Goal: Task Accomplishment & Management: Use online tool/utility

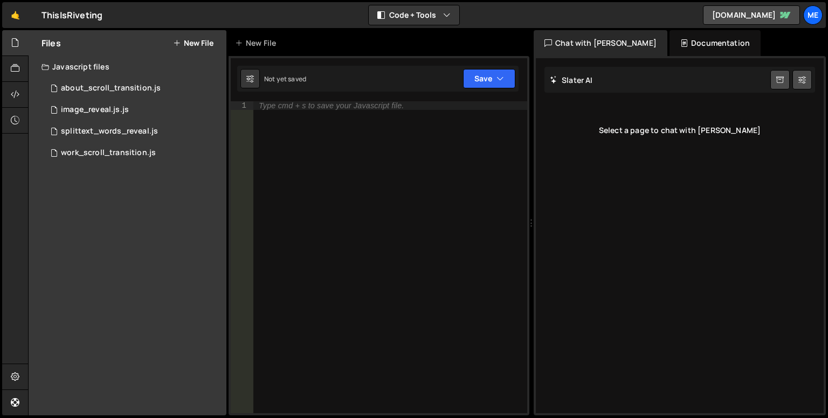
click at [669, 40] on div "Documentation" at bounding box center [714, 43] width 91 height 26
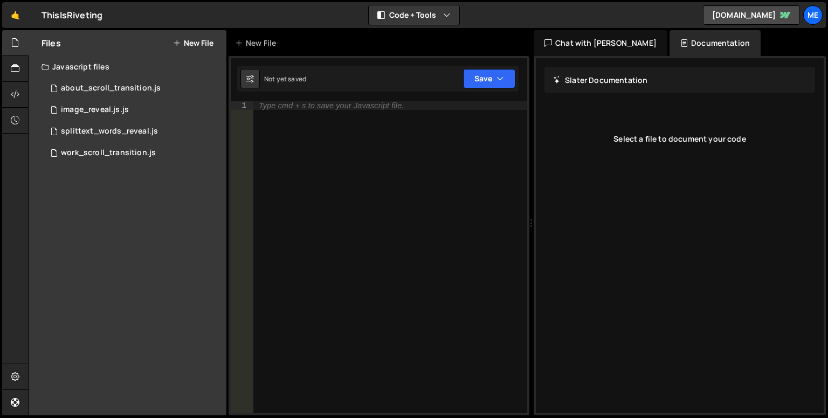
click at [585, 46] on div "Chat with [PERSON_NAME]" at bounding box center [600, 43] width 134 height 26
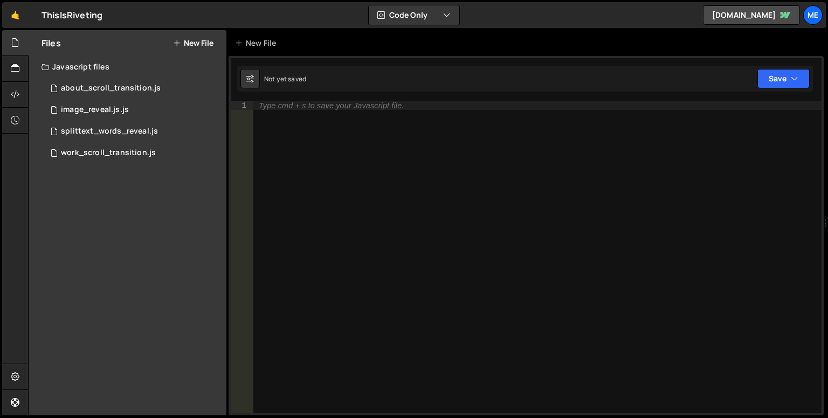
drag, startPoint x: 531, startPoint y: 172, endPoint x: 827, endPoint y: 143, distance: 297.8
click at [827, 143] on div at bounding box center [825, 223] width 4 height 386
click at [17, 46] on icon at bounding box center [15, 43] width 9 height 12
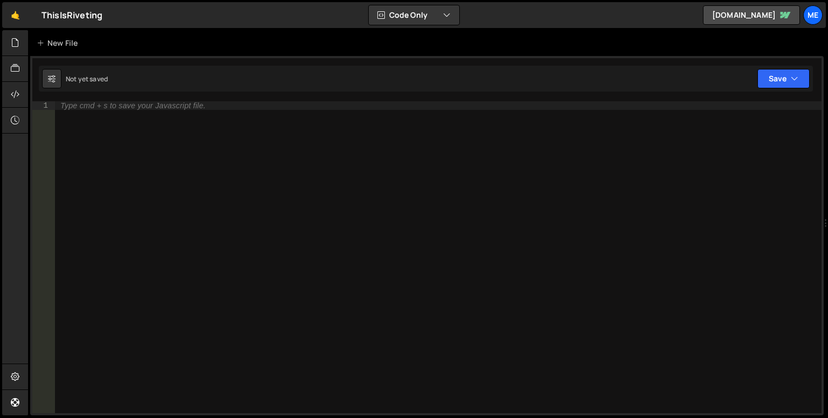
click at [134, 115] on div "Type cmd + s to save your Javascript file." at bounding box center [438, 265] width 766 height 329
click at [55, 79] on button at bounding box center [51, 78] width 19 height 19
select select "editor"
select select "ace/theme/monokai"
type input "14"
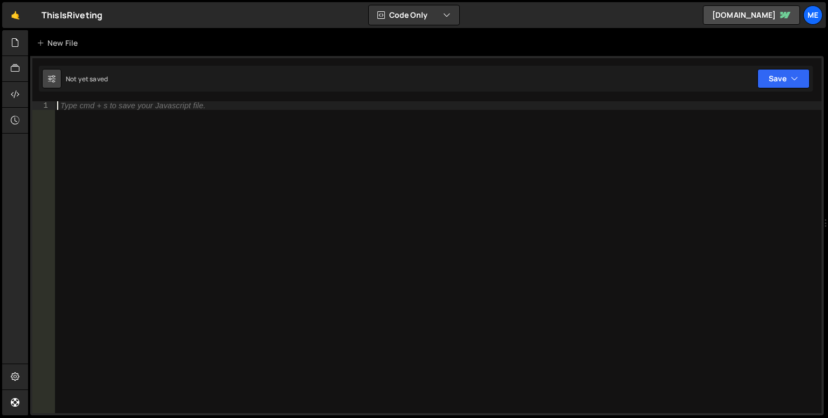
checkbox input "true"
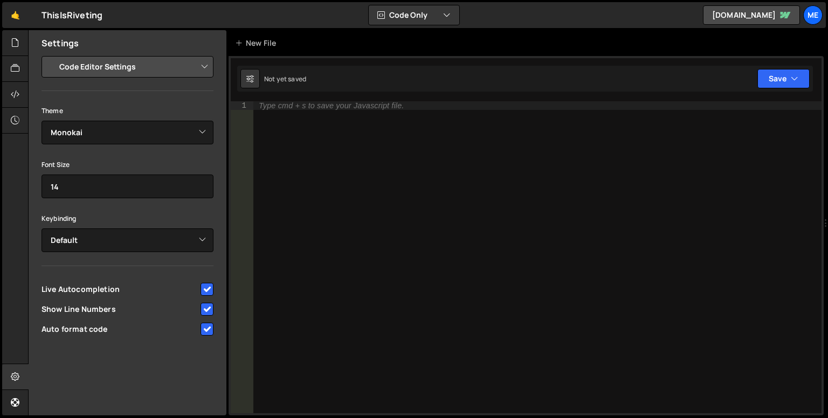
click at [127, 65] on select "Project Settings Code Editor Settings Chat Settings" at bounding box center [130, 67] width 158 height 24
click at [125, 41] on div "Settings" at bounding box center [128, 43] width 198 height 26
click at [123, 127] on select "Ambiance Chaos Clouds Midnight Dracula Cobalt Gruvbox Green on Black idle Finge…" at bounding box center [127, 133] width 172 height 24
select select "ace/theme/one_dark"
click at [41, 121] on select "Ambiance Chaos Clouds Midnight Dracula Cobalt Gruvbox Green on Black idle Finge…" at bounding box center [127, 133] width 172 height 24
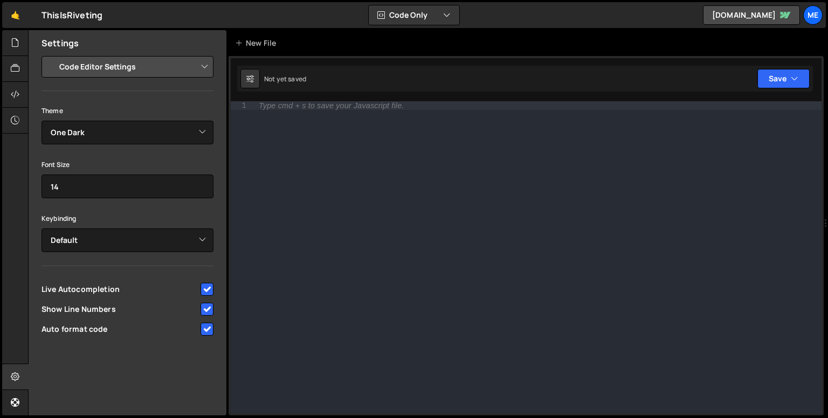
click at [278, 161] on div "Type cmd + s to save your Javascript file." at bounding box center [537, 265] width 568 height 329
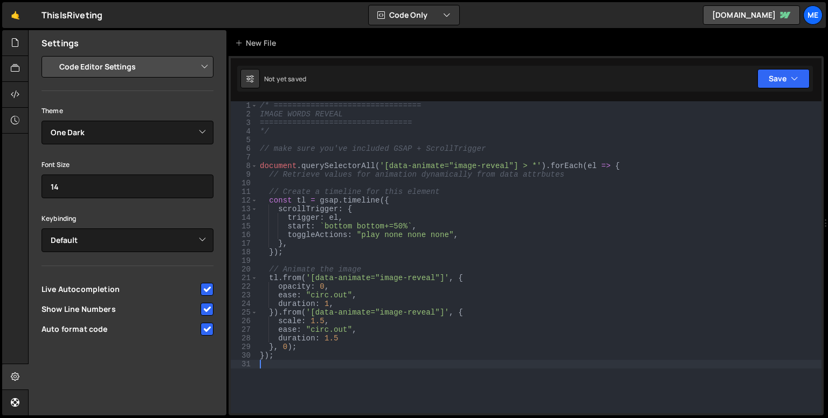
click at [400, 225] on div "/* ================================ IMAGE WORDS REVEAL ========================…" at bounding box center [540, 265] width 564 height 329
click at [401, 332] on div "/* ================================ IMAGE WORDS REVEAL ========================…" at bounding box center [540, 265] width 564 height 329
click at [402, 353] on div "/* ================================ IMAGE WORDS REVEAL ========================…" at bounding box center [540, 265] width 564 height 329
click at [704, 14] on link "[DOMAIN_NAME]" at bounding box center [751, 14] width 97 height 19
click at [806, 16] on div "Me" at bounding box center [812, 14] width 19 height 19
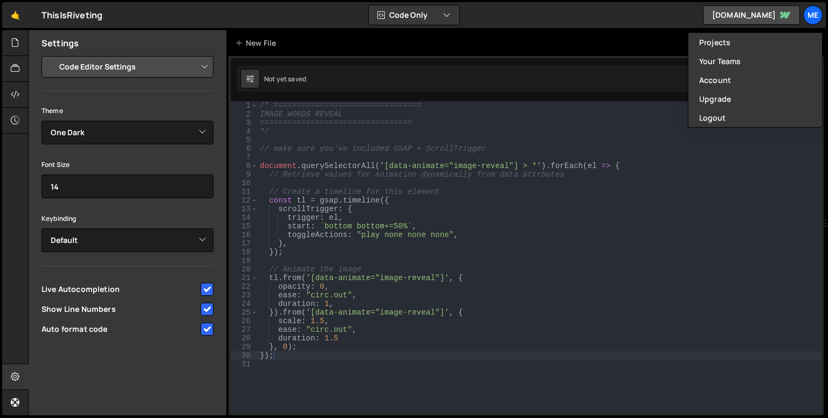
click at [605, 22] on div "🤙 ThisIsRiveting ⚠️ Code is being edited in another browser Code Only Code Only…" at bounding box center [413, 15] width 823 height 26
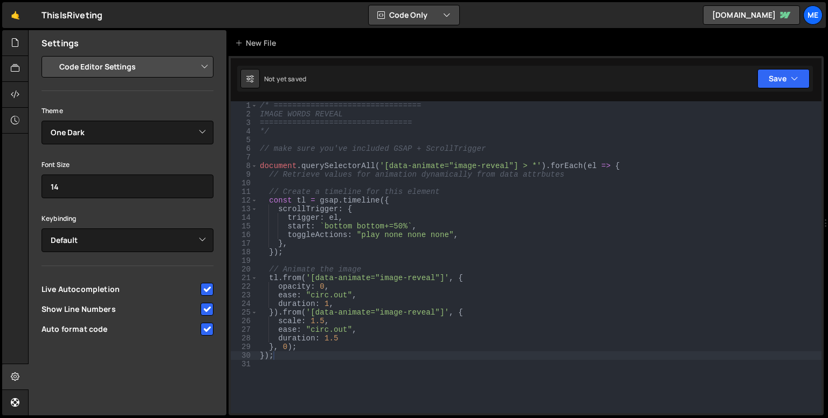
click at [429, 9] on button "Code Only" at bounding box center [414, 14] width 91 height 19
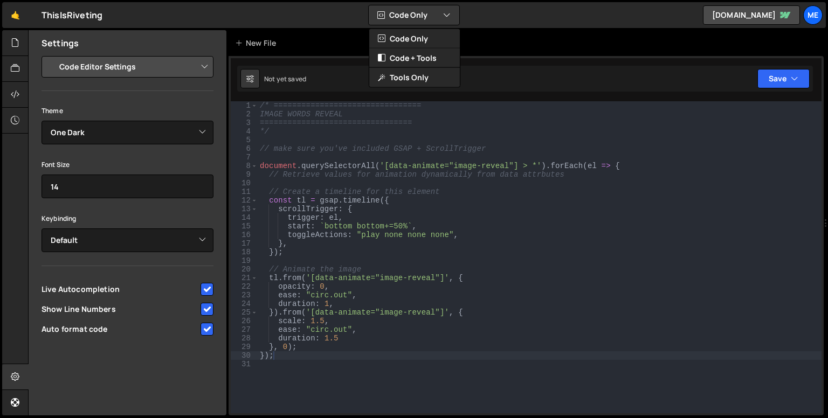
click at [479, 11] on div "🤙 ThisIsRiveting ⚠️ Code is being edited in another browser Code Only Code Only…" at bounding box center [413, 15] width 823 height 26
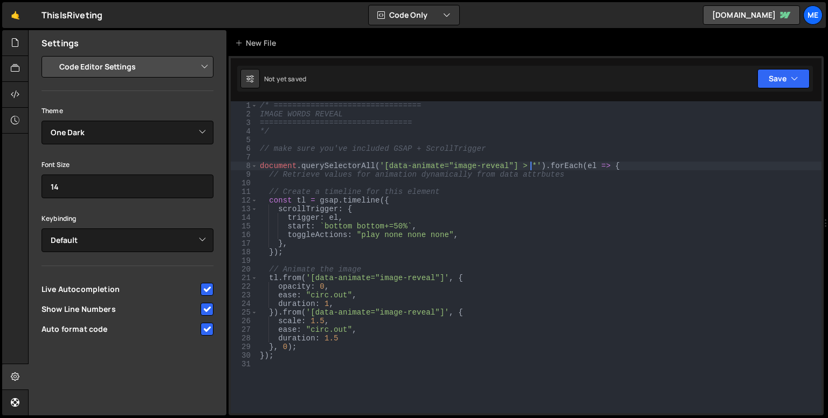
click at [531, 162] on div "/* ================================ IMAGE WORDS REVEAL ========================…" at bounding box center [540, 265] width 564 height 329
click at [441, 276] on div "/* ================================ IMAGE WORDS REVEAL ========================…" at bounding box center [540, 265] width 564 height 329
paste textarea
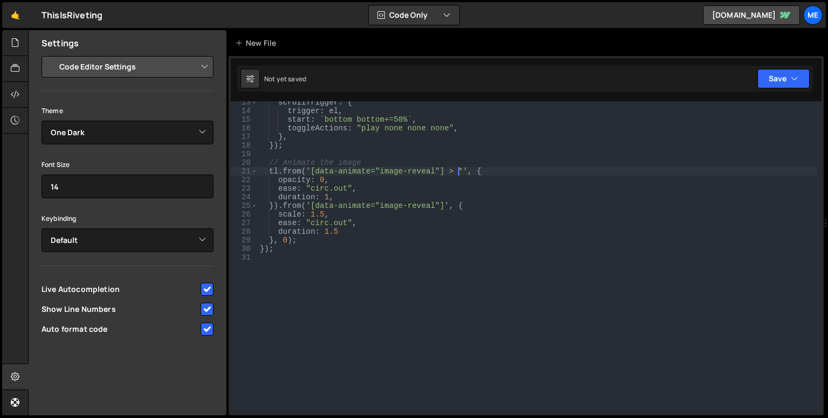
scroll to position [0, 14]
click at [440, 210] on div "scrollTrigger : { trigger : el , start : ` bottom bottom+=50% ` , toggleActions…" at bounding box center [537, 262] width 559 height 329
click at [621, 213] on div "scrollTrigger : { trigger : el , start : ` bottom bottom+=50% ` , toggleActions…" at bounding box center [537, 262] width 559 height 329
type textarea "scale: 1.5,"
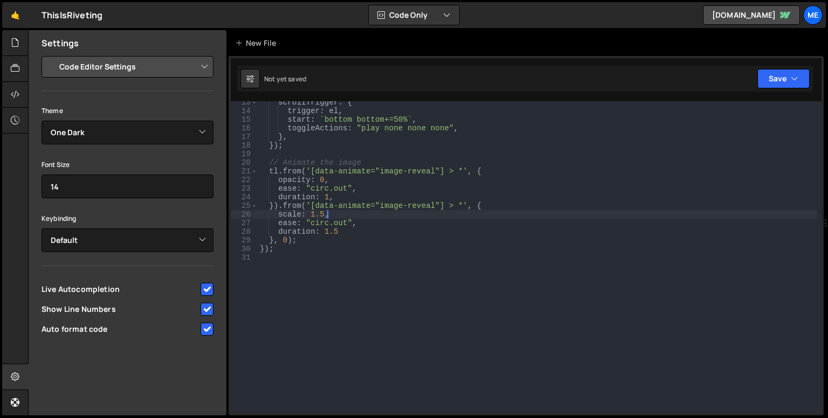
click at [452, 262] on div "scrollTrigger : { trigger : el , start : ` bottom bottom+=50% ` , toggleActions…" at bounding box center [537, 262] width 559 height 329
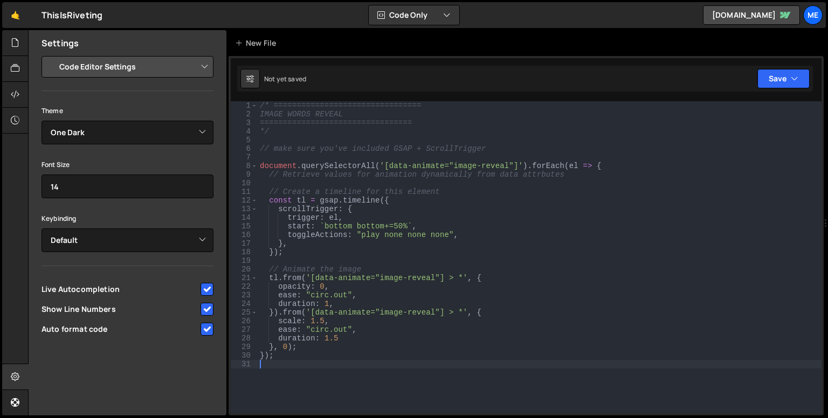
scroll to position [0, 0]
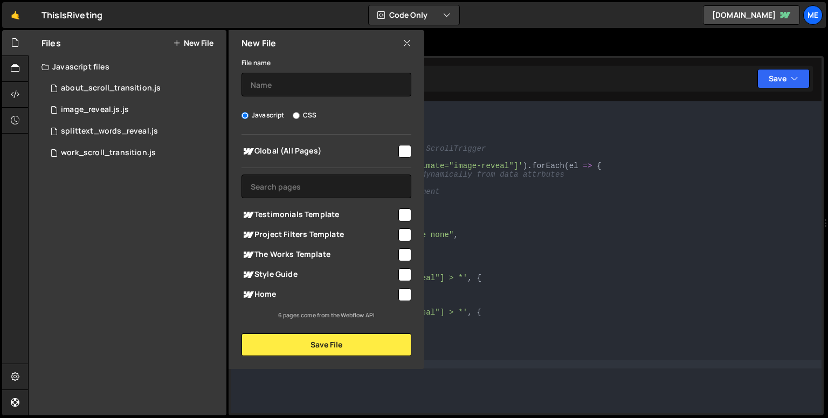
click at [407, 45] on icon at bounding box center [406, 43] width 9 height 12
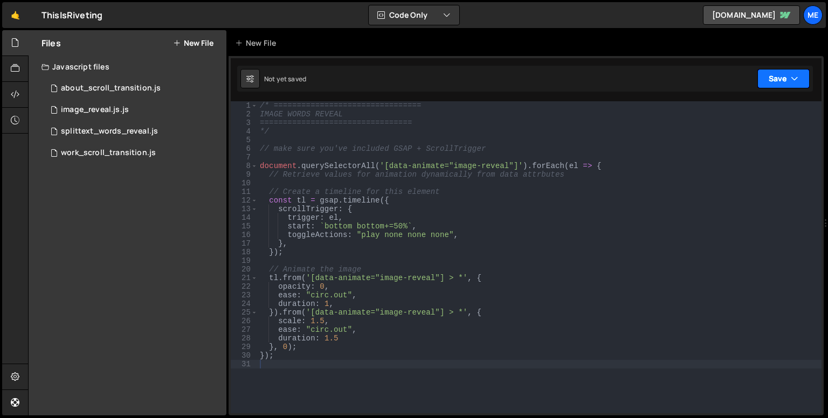
click at [776, 82] on button "Save" at bounding box center [783, 78] width 52 height 19
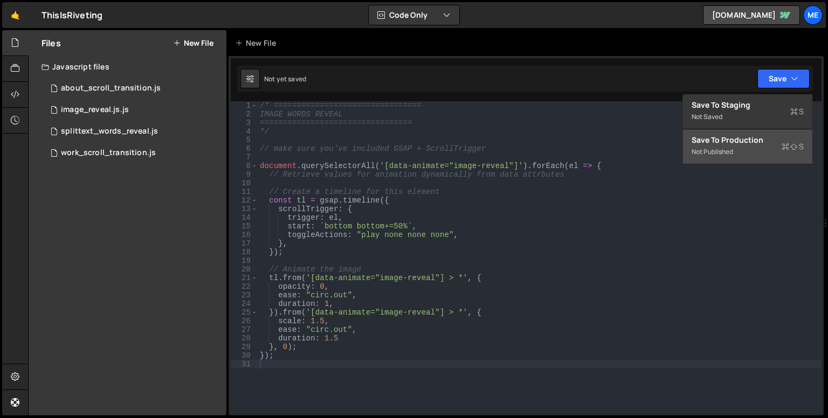
click at [768, 144] on div "Save to Production S" at bounding box center [747, 140] width 112 height 11
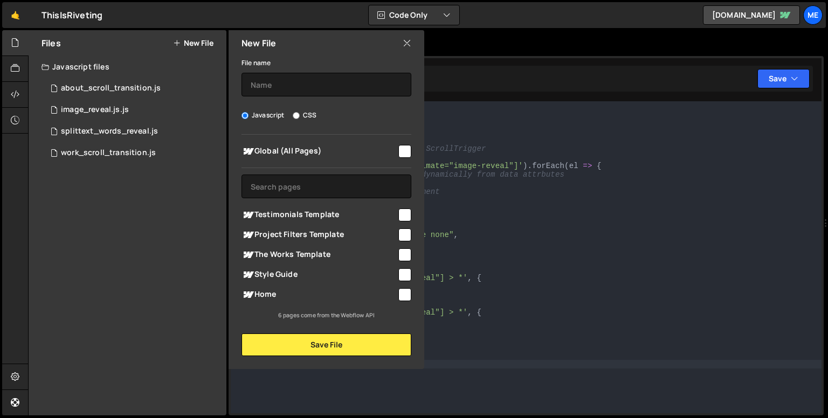
click at [371, 159] on div "Global (All Pages)" at bounding box center [326, 151] width 170 height 20
drag, startPoint x: 398, startPoint y: 162, endPoint x: 404, endPoint y: 159, distance: 7.0
click at [402, 160] on div "Global (All Pages)" at bounding box center [326, 151] width 170 height 20
click at [410, 156] on input "checkbox" at bounding box center [404, 151] width 13 height 13
checkbox input "true"
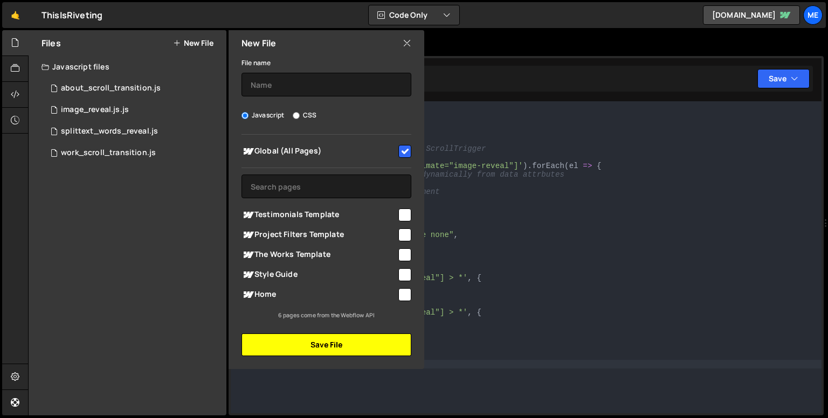
click at [358, 343] on button "Save File" at bounding box center [326, 345] width 170 height 23
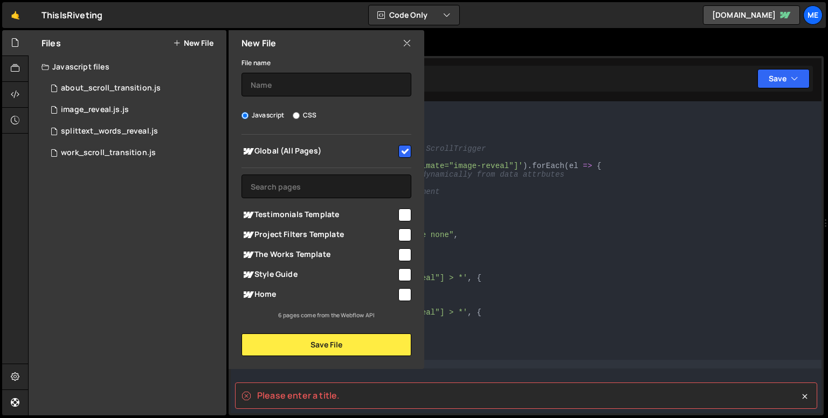
click at [414, 40] on div "New File" at bounding box center [326, 43] width 196 height 26
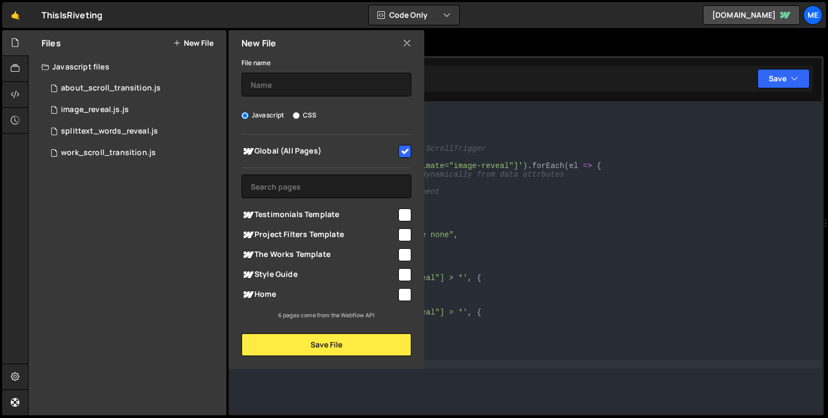
click at [411, 41] on icon at bounding box center [406, 43] width 9 height 12
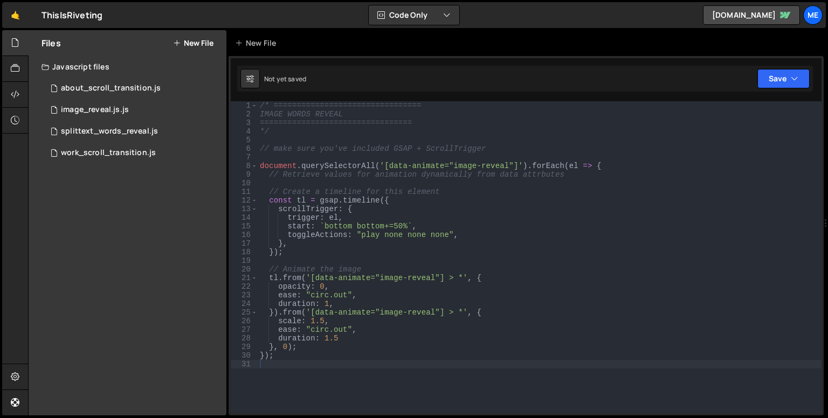
click at [384, 201] on div "/* ================================ IMAGE WORDS REVEAL ========================…" at bounding box center [540, 265] width 564 height 329
type textarea "});"
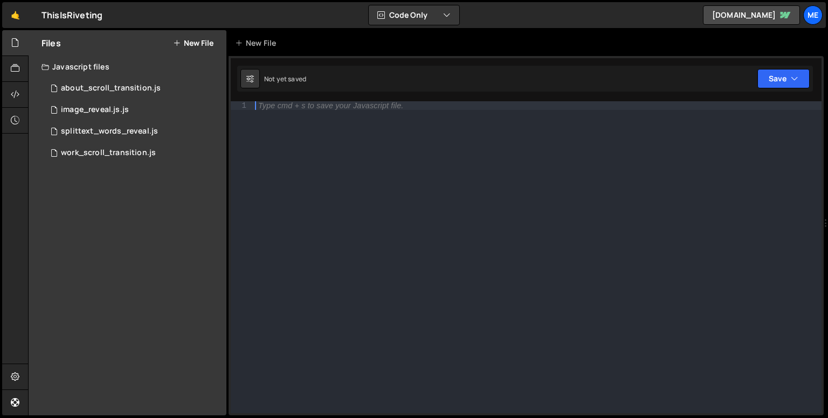
click at [172, 216] on div "Files New File Javascript files 1 about_scroll_transition.js 0 1 image_reveal.j…" at bounding box center [128, 222] width 198 height 385
click at [137, 100] on div "1 image_reveal.js.js 0" at bounding box center [133, 110] width 185 height 22
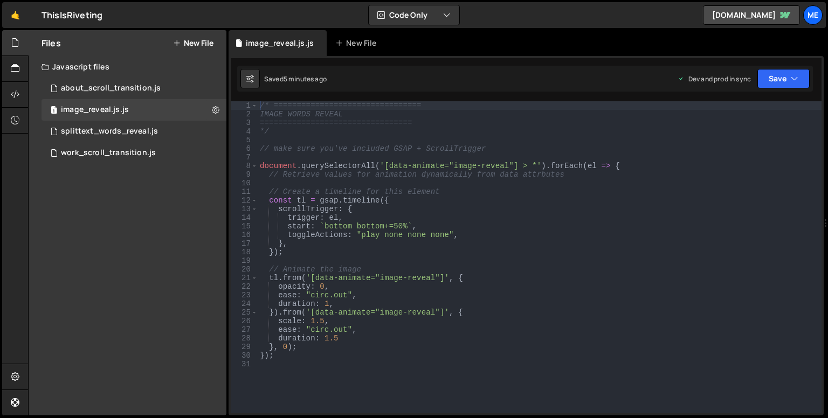
drag, startPoint x: 365, startPoint y: 50, endPoint x: 349, endPoint y: 44, distance: 17.7
click at [349, 44] on div "New File" at bounding box center [357, 43] width 45 height 11
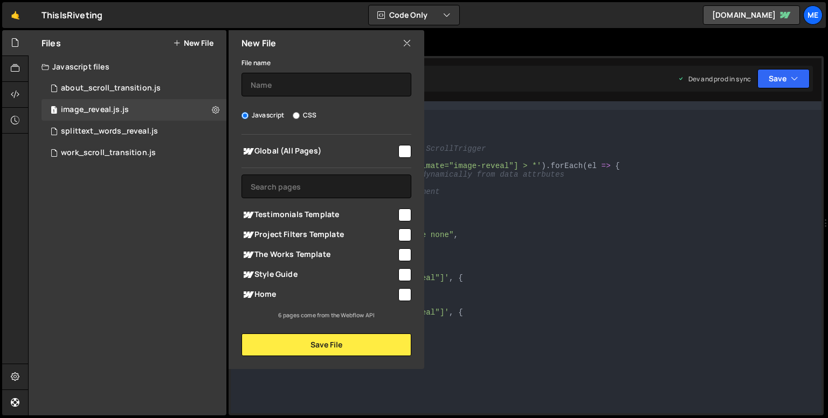
click at [410, 41] on icon at bounding box center [406, 43] width 9 height 12
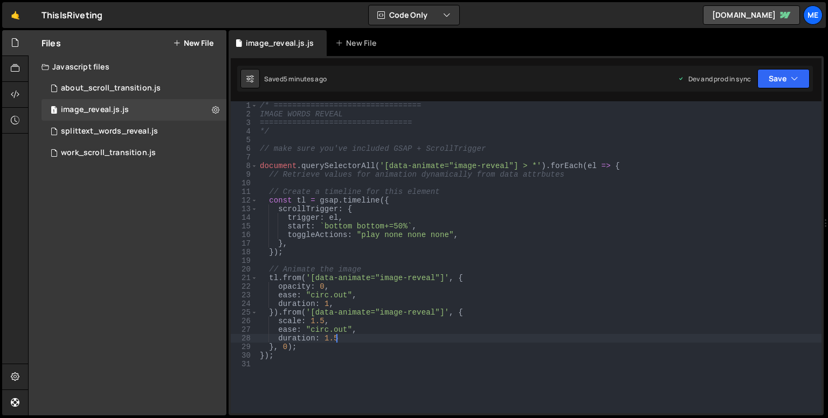
click at [361, 337] on div "/* ================================ IMAGE WORDS REVEAL ========================…" at bounding box center [540, 265] width 564 height 329
type textarea "});"
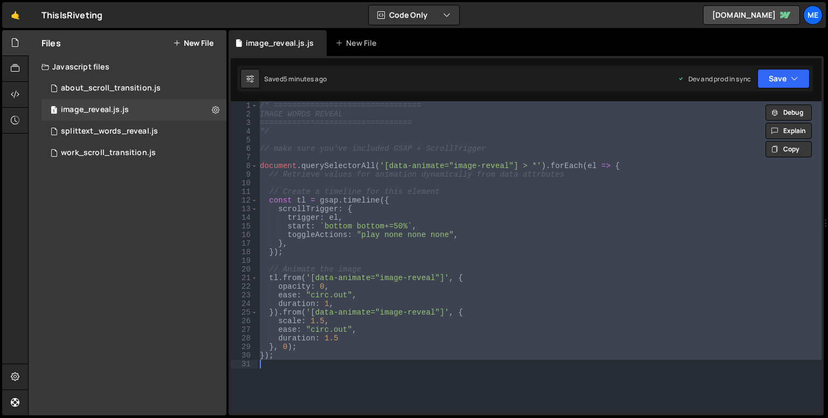
paste textarea
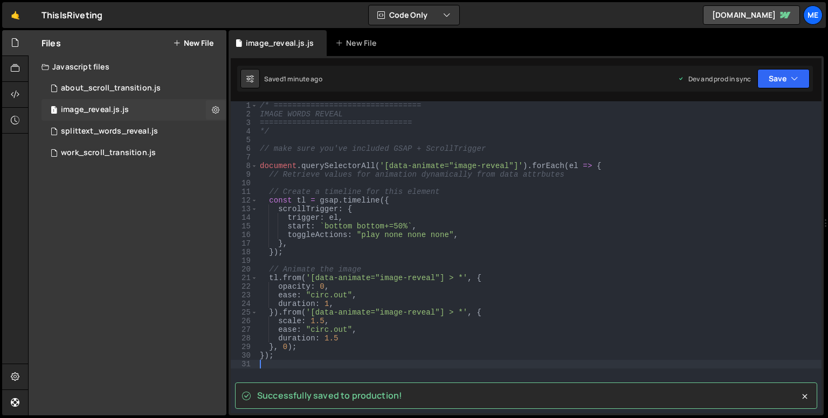
click at [144, 117] on div "1 image_reveal.js.js 0" at bounding box center [133, 110] width 185 height 22
click at [222, 109] on button at bounding box center [215, 109] width 19 height 19
type input "image_reveal.js"
radio input "true"
checkbox input "true"
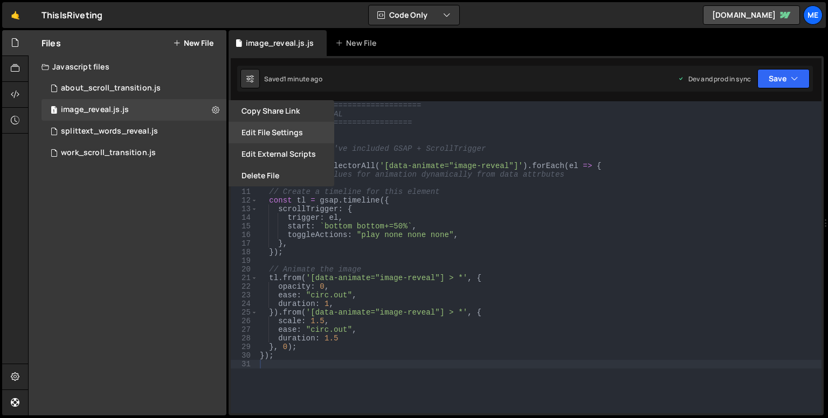
click at [257, 138] on button "Edit File Settings" at bounding box center [281, 133] width 106 height 22
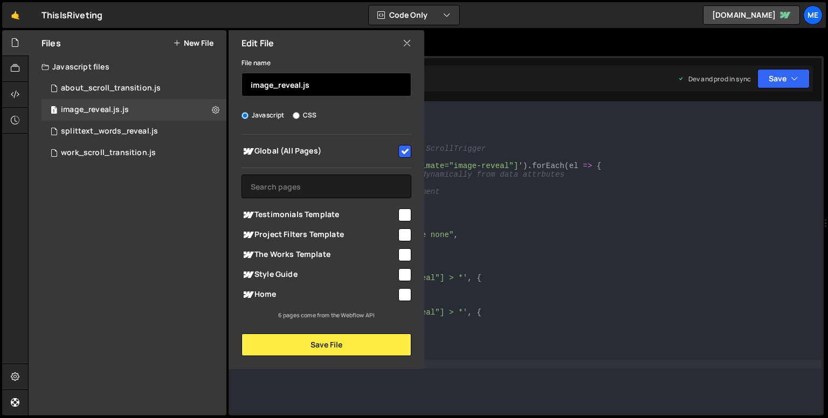
click at [321, 85] on input "image_reveal.js" at bounding box center [326, 85] width 170 height 24
type input "image_reveal"
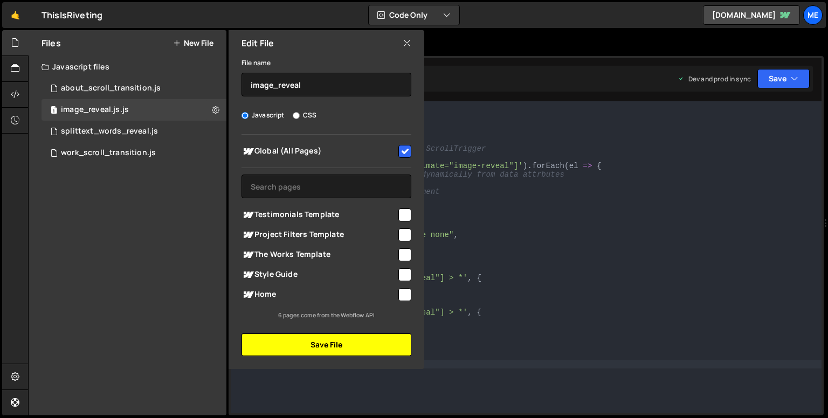
click at [377, 337] on button "Save File" at bounding box center [326, 345] width 170 height 23
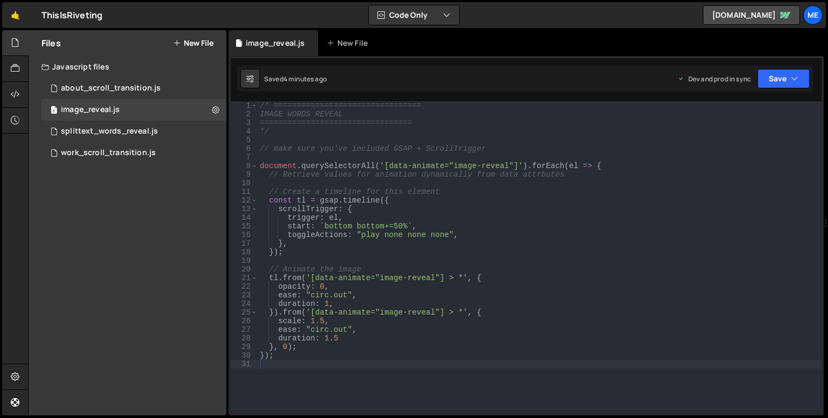
click at [460, 281] on div "/* ================================ IMAGE WORDS REVEAL ========================…" at bounding box center [540, 265] width 564 height 329
click at [459, 282] on div "/* ================================ IMAGE WORDS REVEAL ========================…" at bounding box center [540, 265] width 564 height 329
click at [439, 216] on div "/* ================================ IMAGE WORDS REVEAL ========================…" at bounding box center [540, 265] width 564 height 329
type textarea "trigger: el,"
click at [797, 80] on icon "button" at bounding box center [794, 78] width 8 height 11
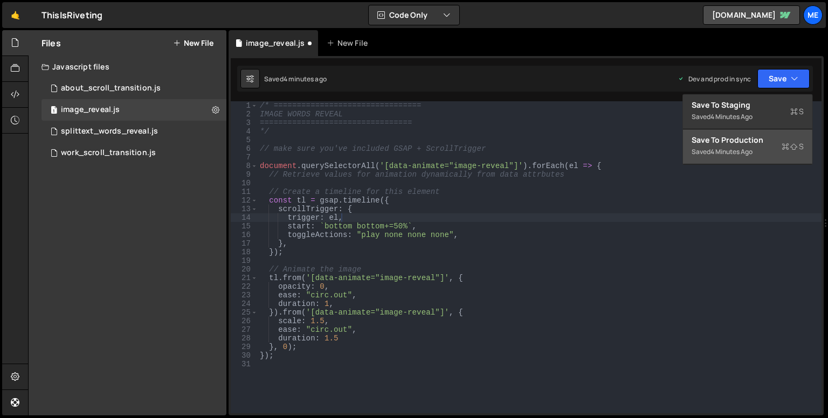
click at [769, 150] on div "Saved 4 minutes ago" at bounding box center [747, 151] width 112 height 13
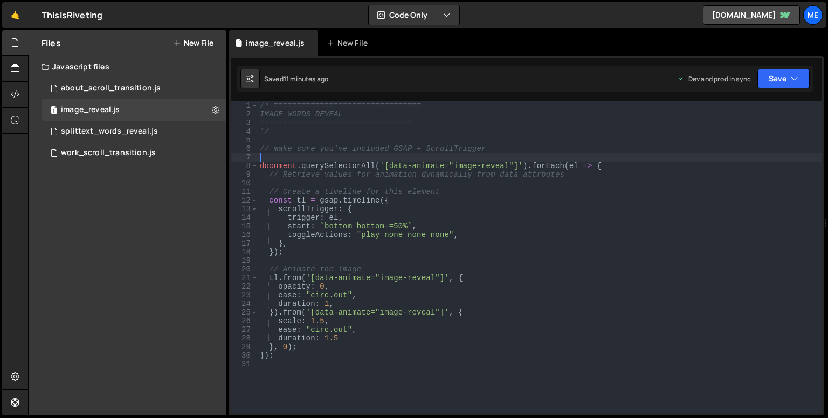
click at [399, 160] on div "/* ================================ IMAGE WORDS REVEAL ========================…" at bounding box center [540, 265] width 564 height 329
paste textarea "document.addEventListener("DOMContentLoaded", () => {"
type textarea "document.addEventListener("DOMContentLoaded", () => {"
click at [315, 363] on div "/* ================================ IMAGE WORDS REVEAL ========================…" at bounding box center [540, 265] width 564 height 329
paste textarea "});"
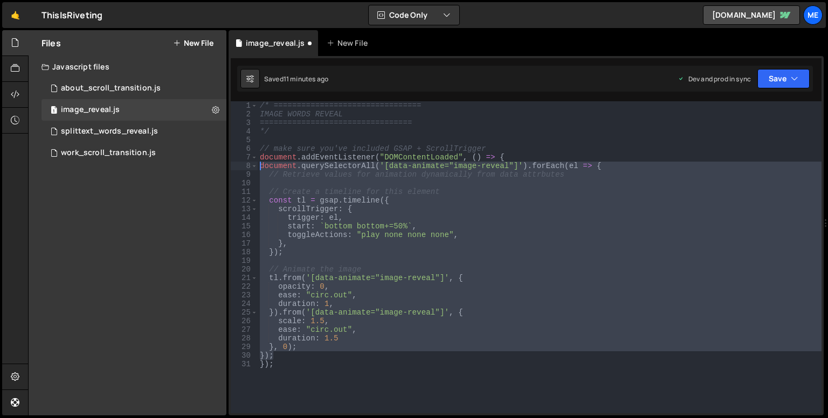
drag, startPoint x: 293, startPoint y: 339, endPoint x: 254, endPoint y: 170, distance: 174.1
click at [254, 170] on div "}); 1 2 3 4 5 6 7 8 9 10 11 12 13 14 15 16 17 18 19 20 21 22 23 24 25 26 27 28 …" at bounding box center [526, 257] width 591 height 312
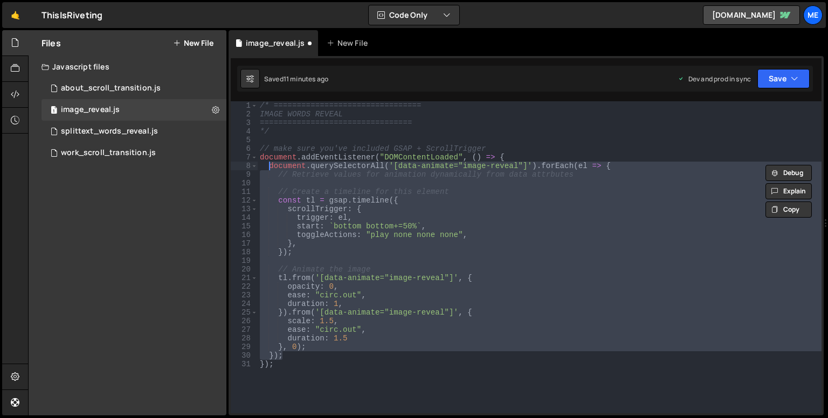
click at [369, 218] on div "/* ================================ IMAGE WORDS REVEAL ========================…" at bounding box center [540, 257] width 564 height 312
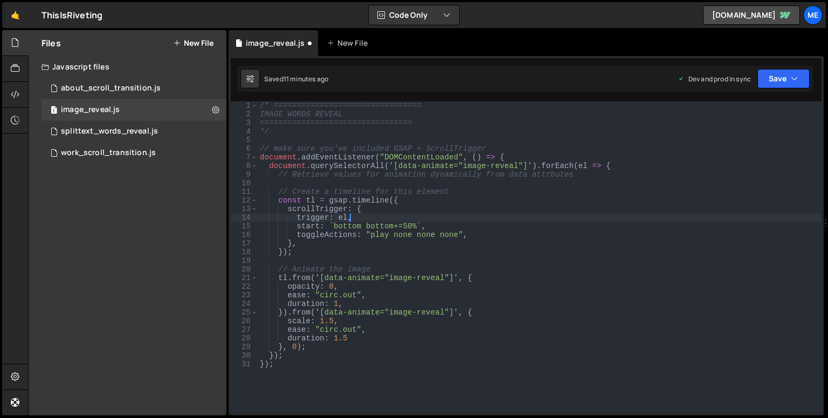
click at [407, 338] on div "/* ================================ IMAGE WORDS REVEAL ========================…" at bounding box center [540, 265] width 564 height 329
click at [373, 353] on div "/* ================================ IMAGE WORDS REVEAL ========================…" at bounding box center [540, 265] width 564 height 329
click at [362, 363] on div "/* ================================ IMAGE WORDS REVEAL ========================…" at bounding box center [540, 265] width 564 height 329
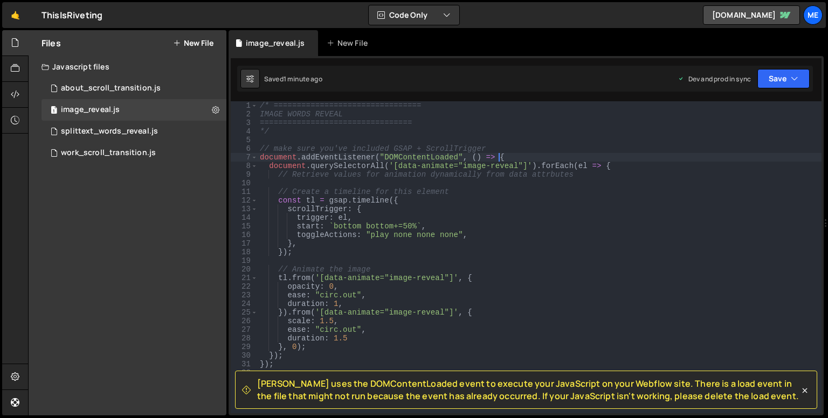
click at [521, 158] on div "/* ================================ IMAGE WORDS REVEAL ========================…" at bounding box center [540, 265] width 564 height 329
type textarea "document.addEventListener("DOMContentLoaded", () => {"
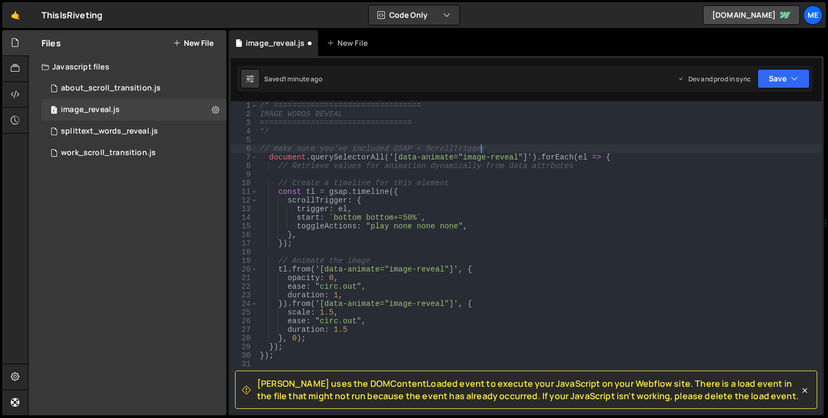
scroll to position [107, 0]
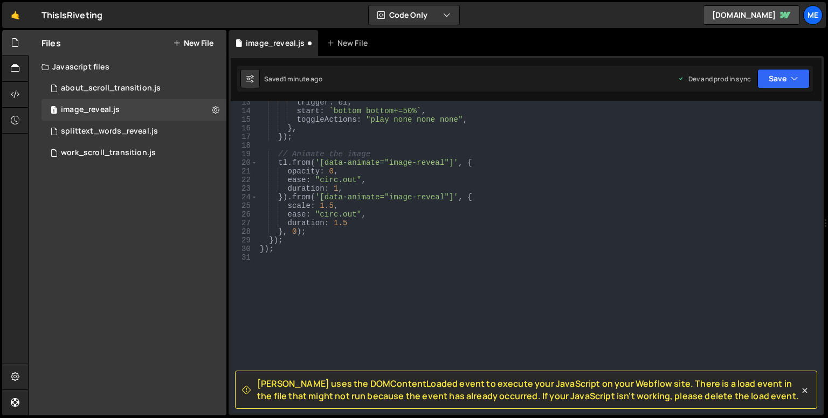
click at [367, 244] on div "trigger : el , start : ` bottom bottom+=50% ` , toggleActions : "play none none…" at bounding box center [537, 262] width 559 height 329
click at [367, 247] on div "trigger : el , start : ` bottom bottom+=50% ` , toggleActions : "play none none…" at bounding box center [537, 262] width 559 height 329
type textarea "});"
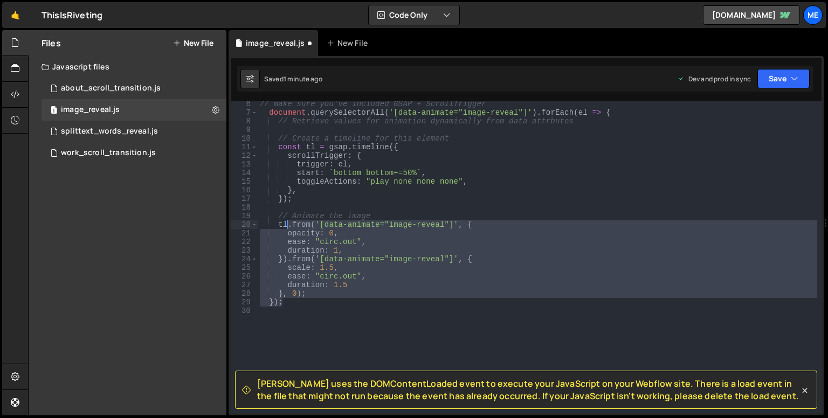
scroll to position [0, 0]
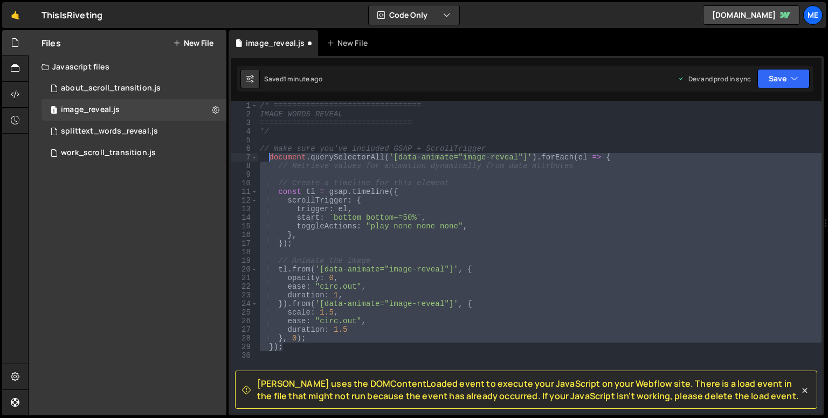
drag, startPoint x: 303, startPoint y: 248, endPoint x: 270, endPoint y: 160, distance: 94.5
click at [270, 160] on div "/* ================================ IMAGE WORDS REVEAL ========================…" at bounding box center [540, 265] width 564 height 329
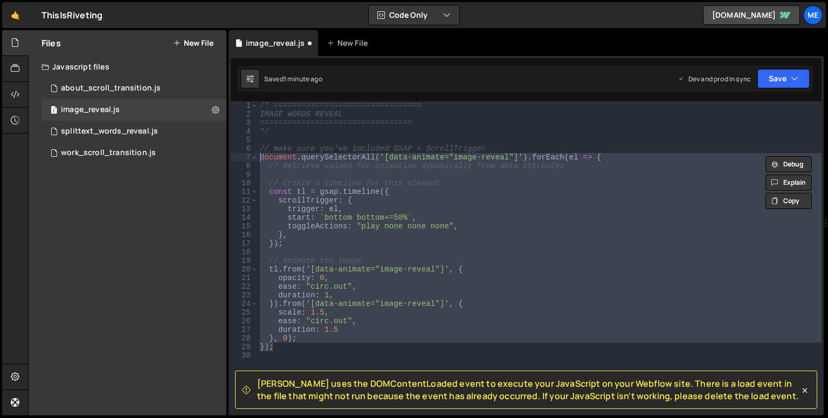
click at [336, 214] on div "/* ================================ IMAGE WORDS REVEAL ========================…" at bounding box center [540, 257] width 564 height 312
type textarea "start: `bottom bottom+=50%`,"
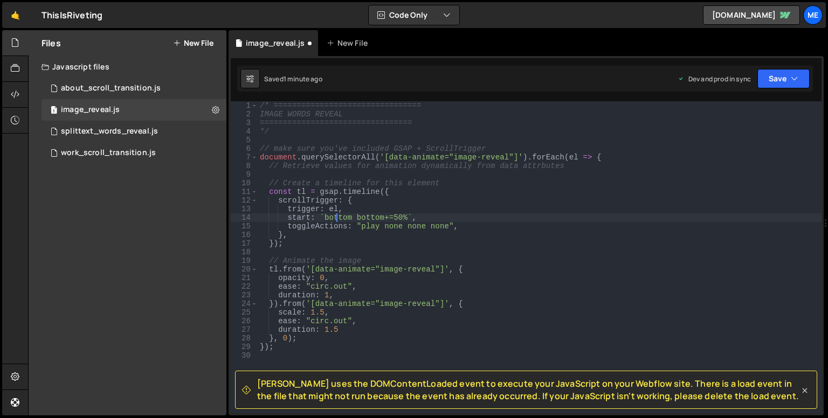
click at [808, 390] on icon at bounding box center [804, 390] width 11 height 11
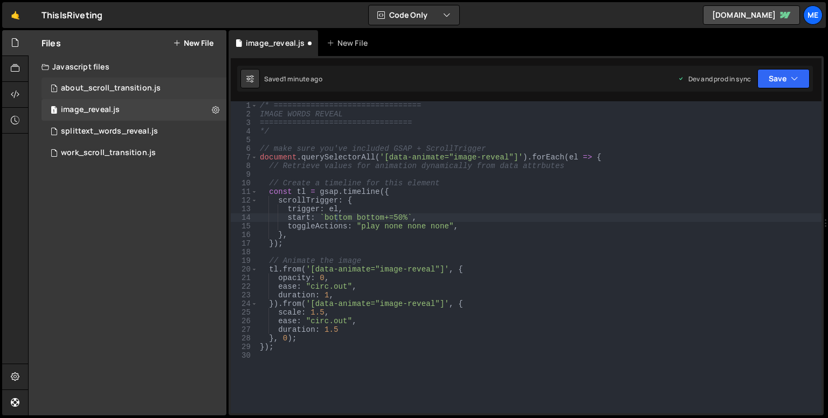
click at [129, 95] on div "1 about_scroll_transition.js 0" at bounding box center [133, 89] width 185 height 22
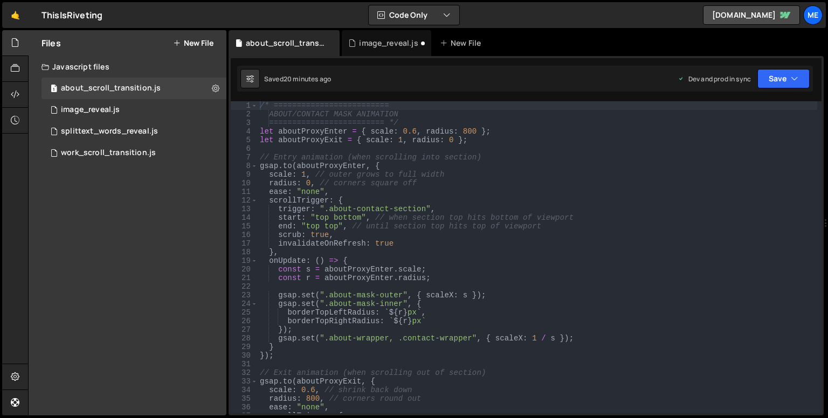
type textarea "},"
click at [494, 248] on div "/* ========================= ABOUT/CONTACT MASK ANIMATION =====================…" at bounding box center [537, 265] width 559 height 329
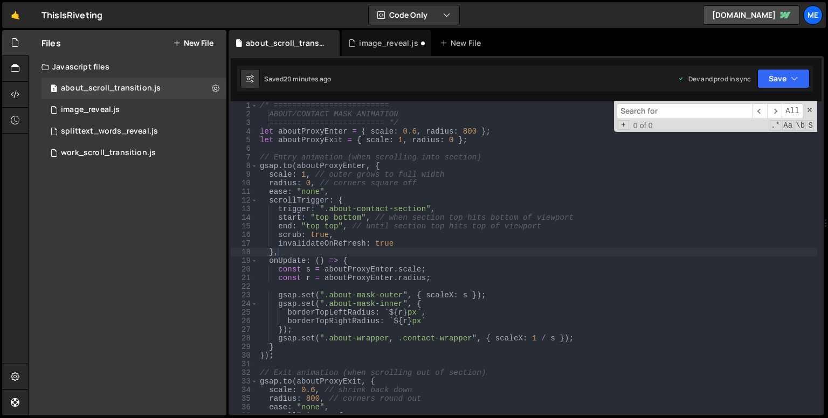
type input "d"
type input "domcontentloaded"
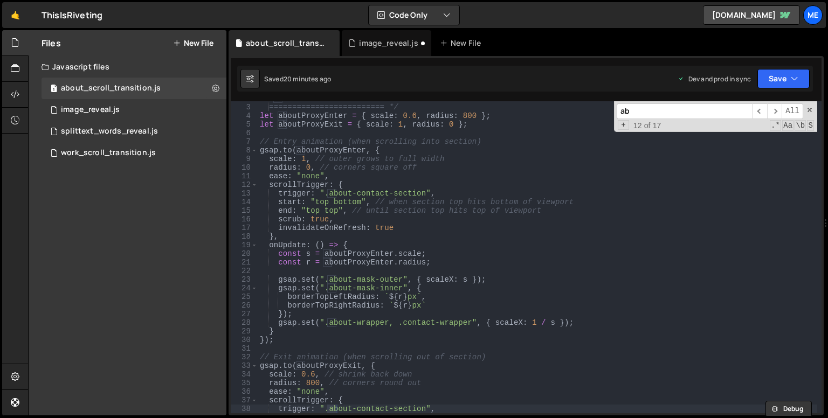
scroll to position [15, 0]
type input "about"
type input "domcontentloaded"
type textarea "scale: 0.6, // shrink back down"
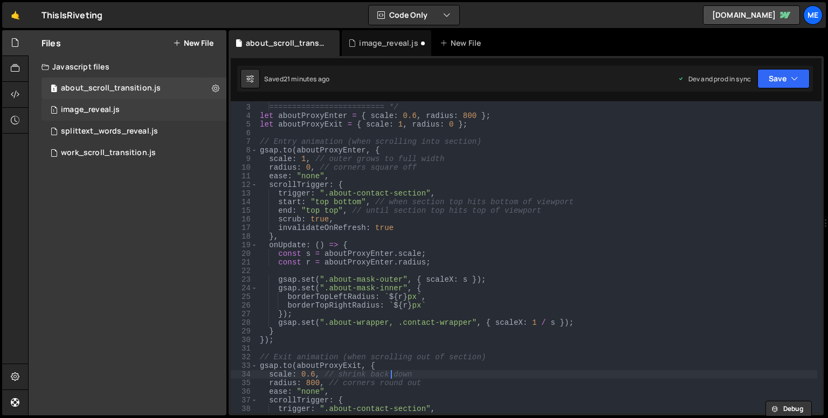
click at [111, 102] on div "1 image_reveal.js 0" at bounding box center [133, 110] width 185 height 22
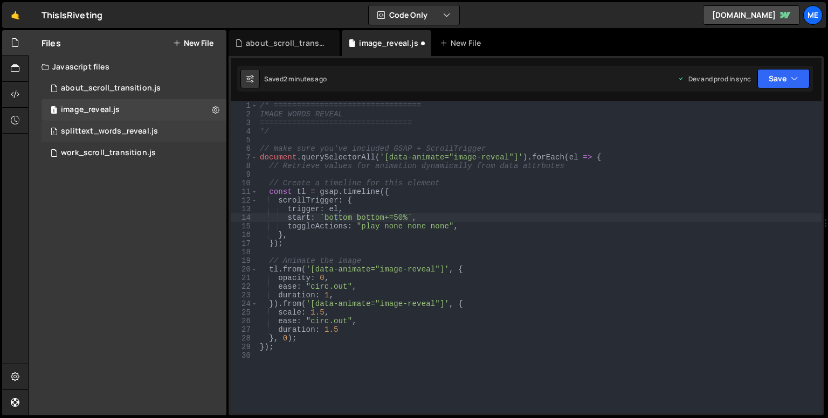
click at [138, 134] on div "splittext_words_reveal.js" at bounding box center [109, 132] width 97 height 10
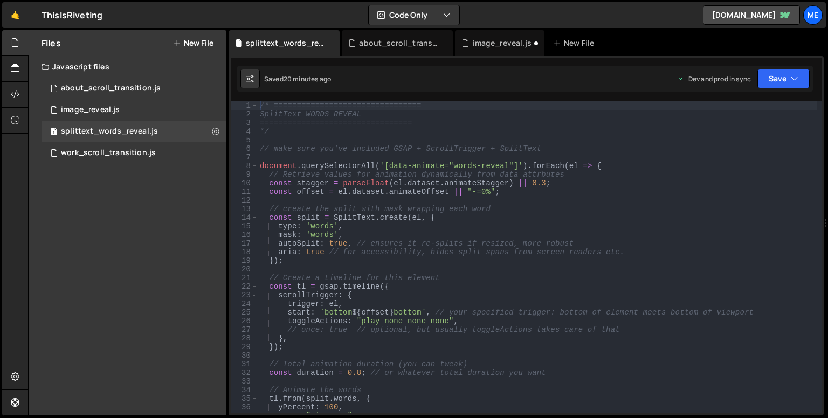
type textarea "const offset = el.dataset.animateOffset || "-=0%";"
click at [407, 195] on div "/* ================================ SplitText WORDS REVEAL ====================…" at bounding box center [537, 265] width 559 height 329
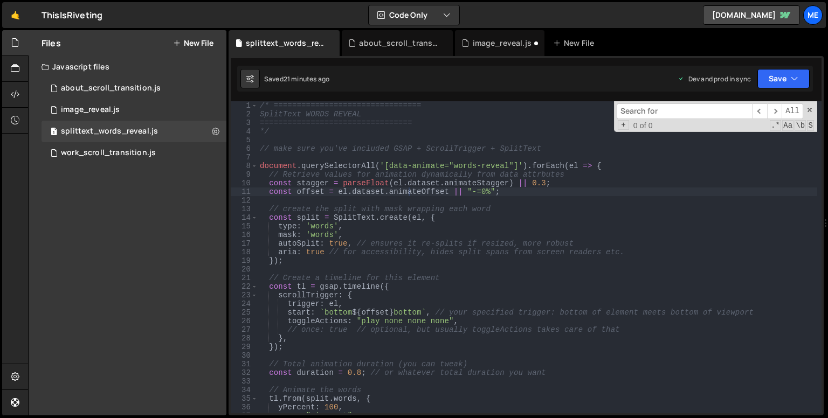
type input "domcontentloaded"
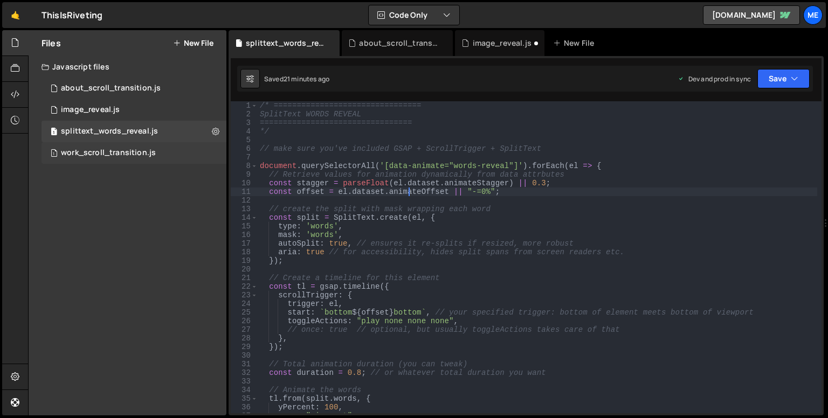
click at [138, 156] on div "work_scroll_transition.js" at bounding box center [108, 153] width 95 height 10
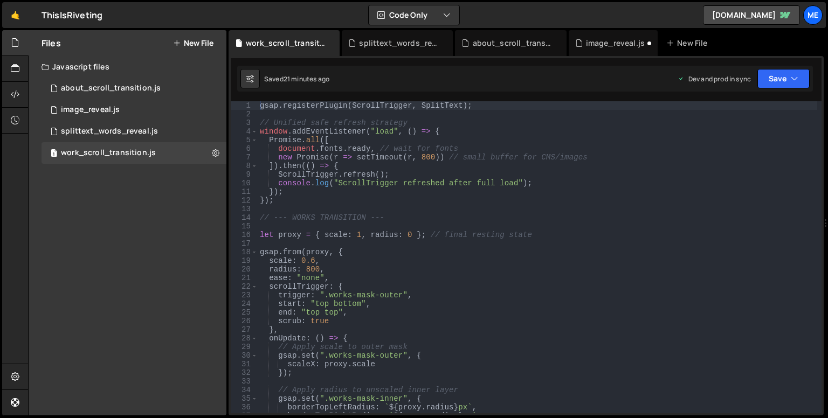
scroll to position [1541, 0]
type textarea "console.log("ScrollTrigger refreshed after full load");"
click at [400, 184] on div "gsap . registerPlugin ( ScrollTrigger , SplitText ) ; // Unified safe refresh s…" at bounding box center [537, 265] width 559 height 329
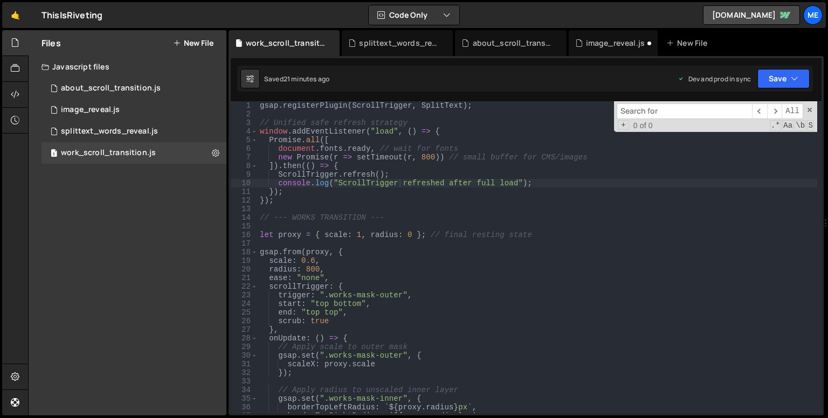
type input "domcontentloaded"
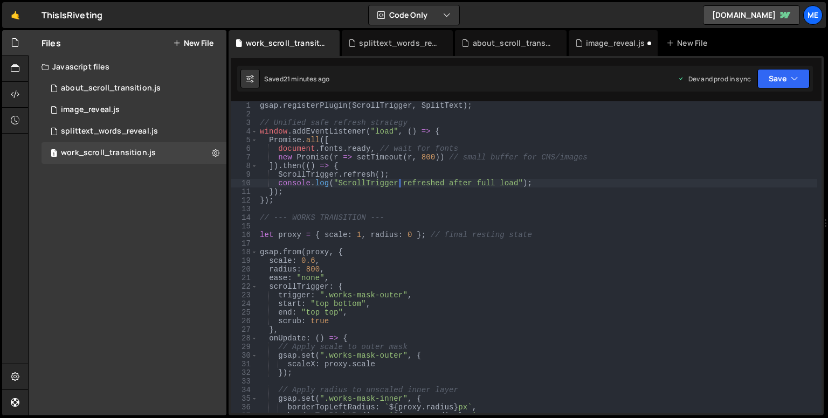
click at [394, 151] on div "gsap . registerPlugin ( ScrollTrigger , SplitText ) ; // Unified safe refresh s…" at bounding box center [537, 265] width 559 height 329
type textarea "document.fonts.ready, // wait for fonts"
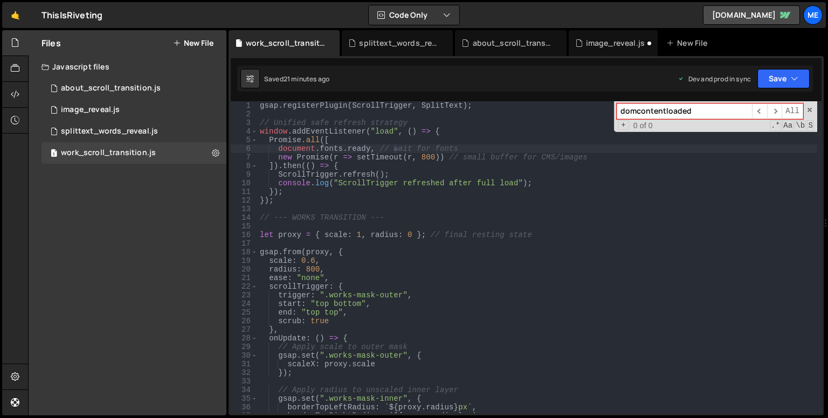
paste input "cument.addEventListener"
type input "document.addEventListener"
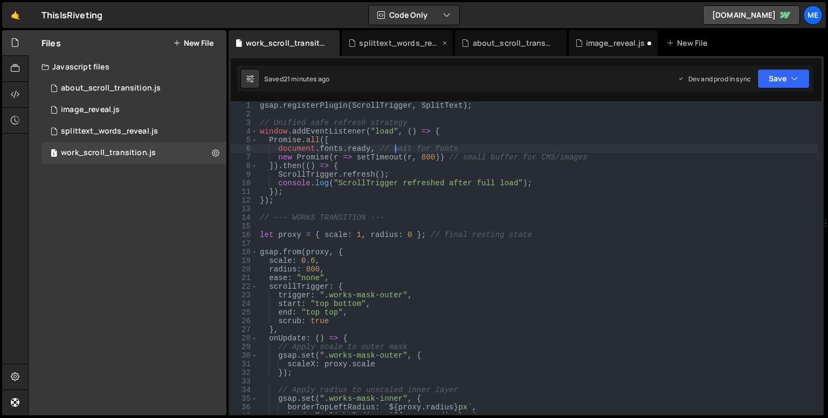
click at [367, 33] on div "splittext_words_reveal.js" at bounding box center [397, 43] width 111 height 26
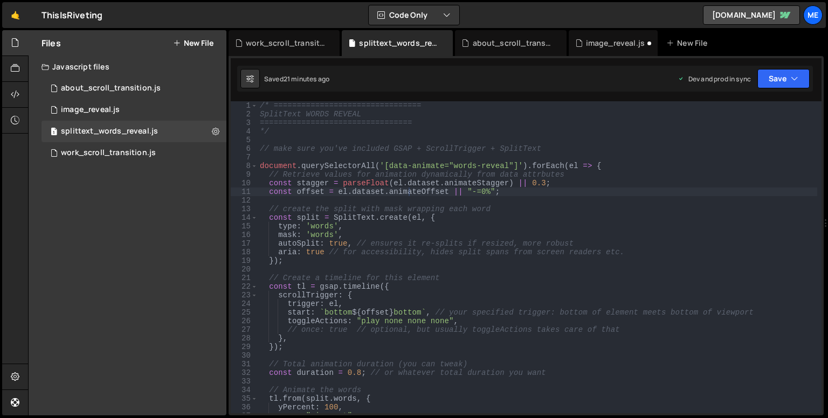
scroll to position [0, 0]
type textarea "// make sure you've included GSAP + ScrollTrigger + SplitText"
click at [446, 151] on div "/* ================================ SplitText WORDS REVEAL ====================…" at bounding box center [537, 265] width 559 height 329
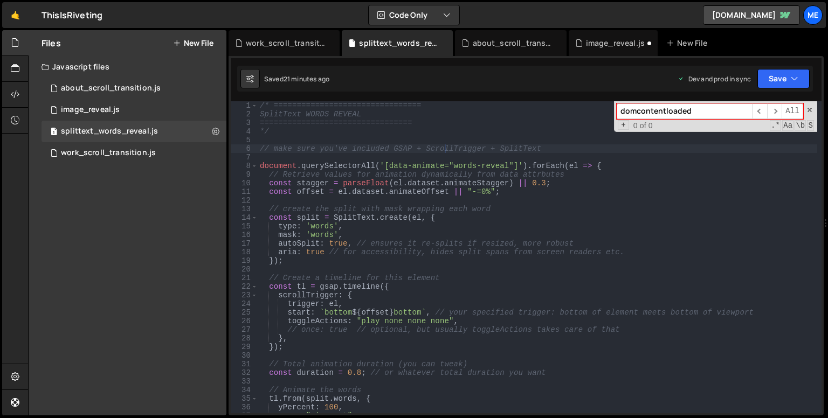
paste input "cument.addEventListener"
type input "document.addEventListener"
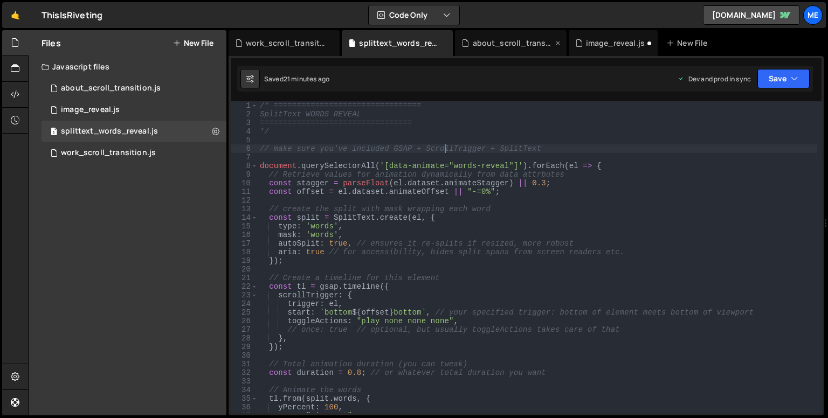
click at [490, 44] on div "about_scroll_transition.js" at bounding box center [513, 43] width 81 height 11
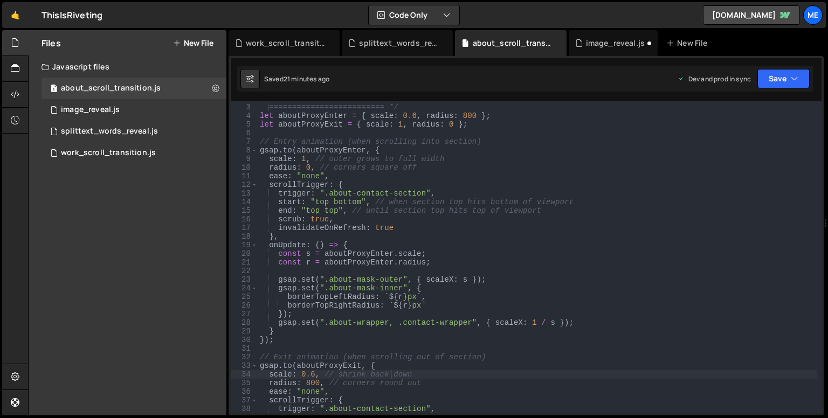
type textarea "ease: "none","
click at [504, 174] on div "ABOUT/CONTACT MASK ANIMATION ========================= */ let aboutProxyEnter =…" at bounding box center [537, 258] width 559 height 329
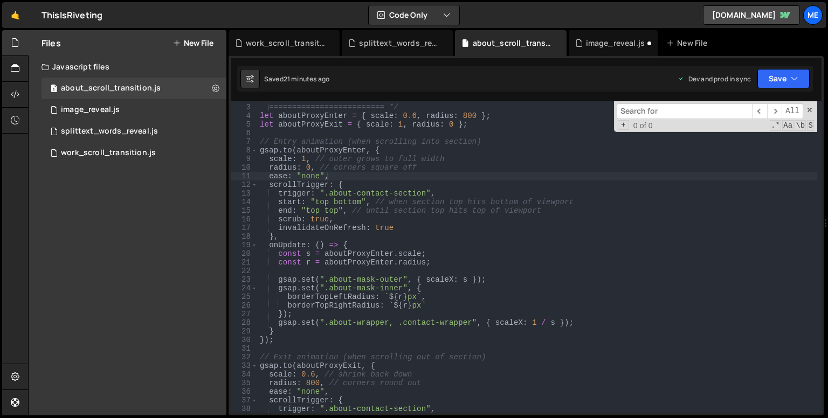
paste input "document.addEventListener"
type input "document.addEventListener"
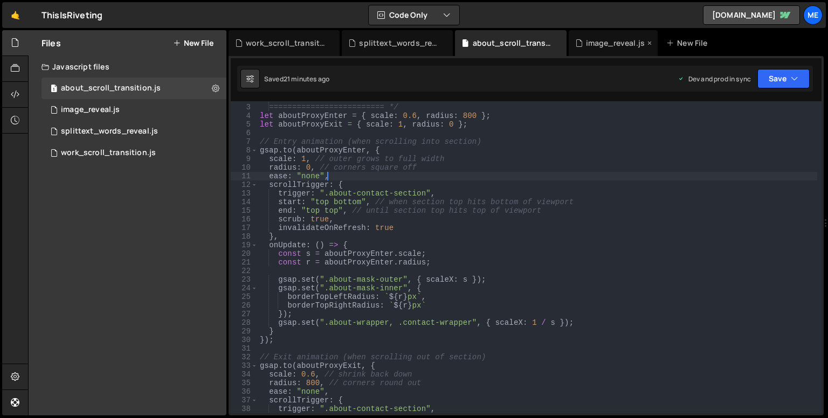
click at [599, 46] on div "image_reveal.js" at bounding box center [615, 43] width 59 height 11
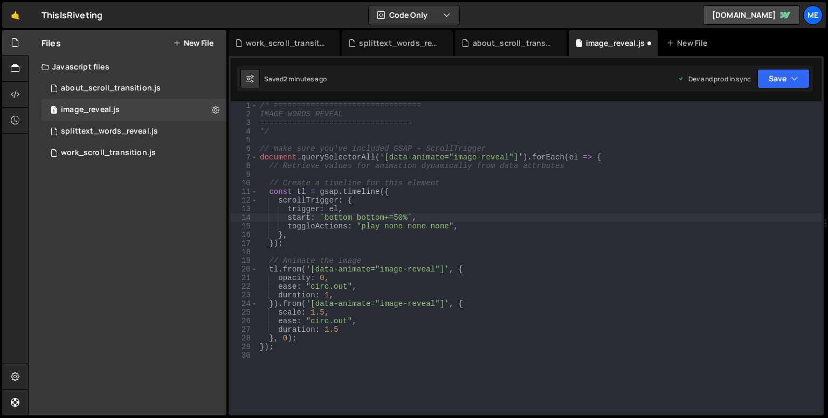
type textarea "// Retrieve values for animation dynamically from data attrbutes"
click at [515, 170] on div "/* ================================ IMAGE WORDS REVEAL ========================…" at bounding box center [540, 265] width 564 height 329
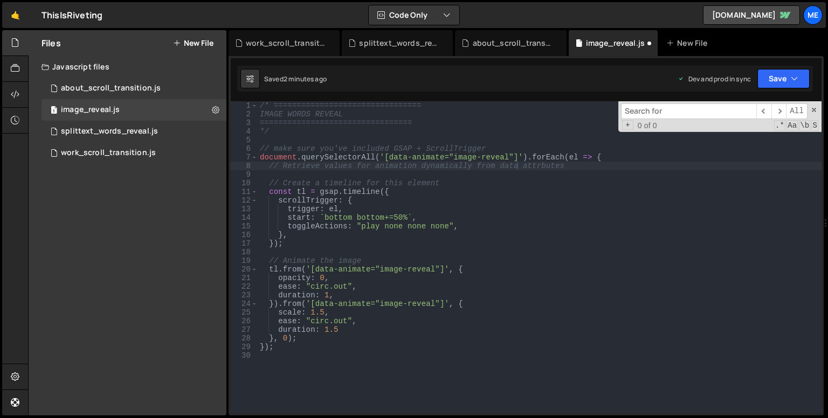
type input "document.addEventListener"
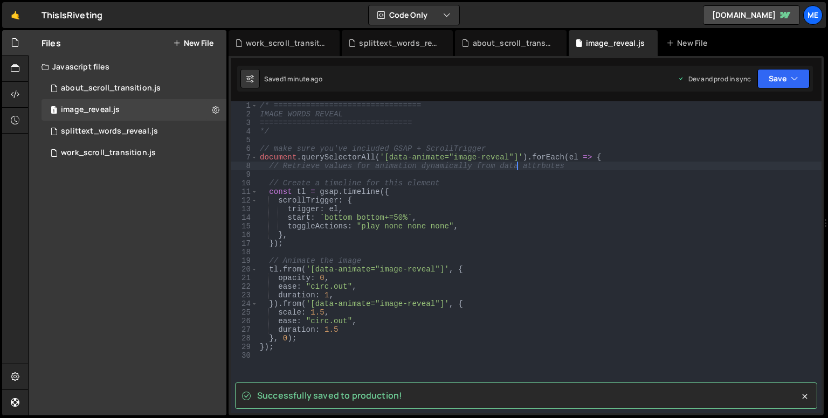
click at [798, 398] on div "Successfully saved to production!" at bounding box center [526, 396] width 582 height 26
click at [806, 398] on div "/* ================================ IMAGE WORDS REVEAL ========================…" at bounding box center [540, 265] width 564 height 329
click at [519, 47] on div "about_scroll_transition.js" at bounding box center [513, 43] width 81 height 11
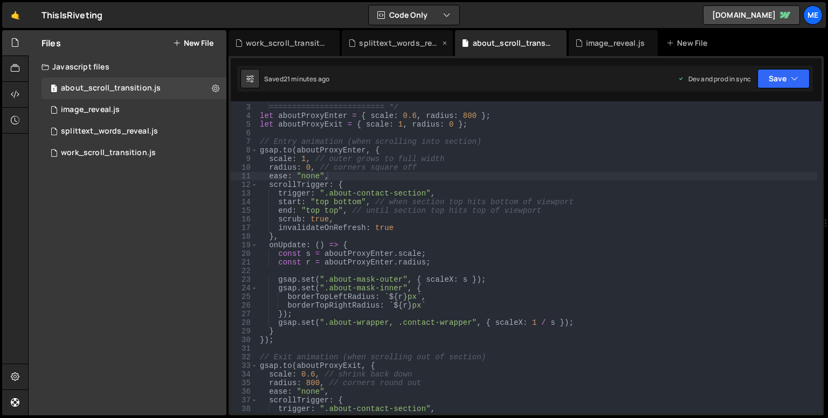
click at [387, 46] on div "splittext_words_reveal.js" at bounding box center [399, 43] width 81 height 11
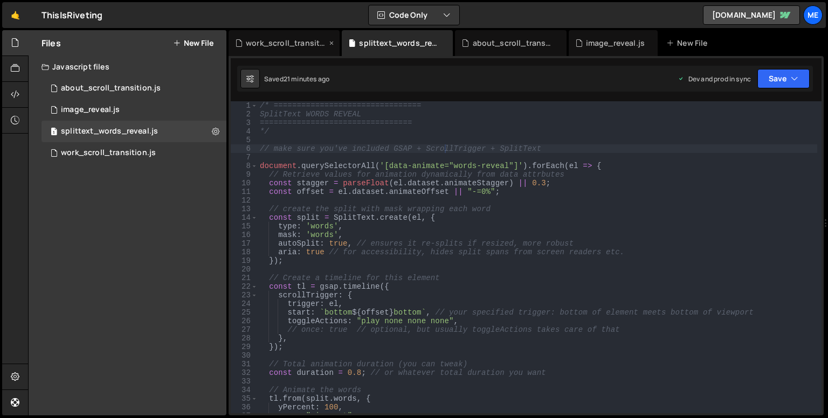
click at [296, 45] on div "work_scroll_transition.js" at bounding box center [286, 43] width 81 height 11
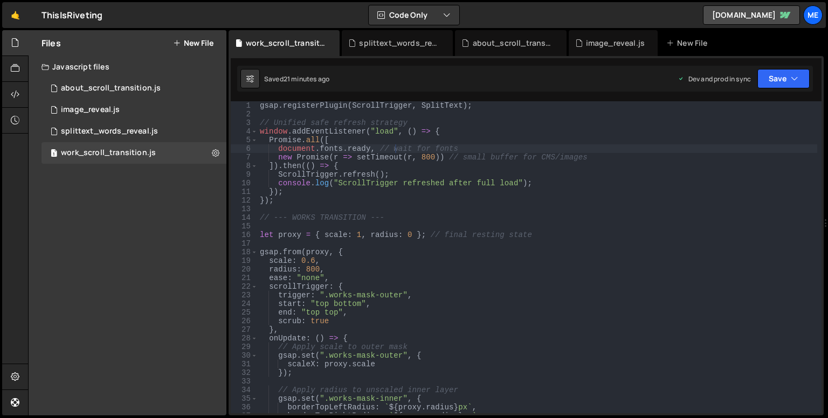
scroll to position [1541, 0]
click at [456, 129] on div "gsap . registerPlugin ( ScrollTrigger , SplitText ) ; // Unified safe refresh s…" at bounding box center [537, 265] width 559 height 329
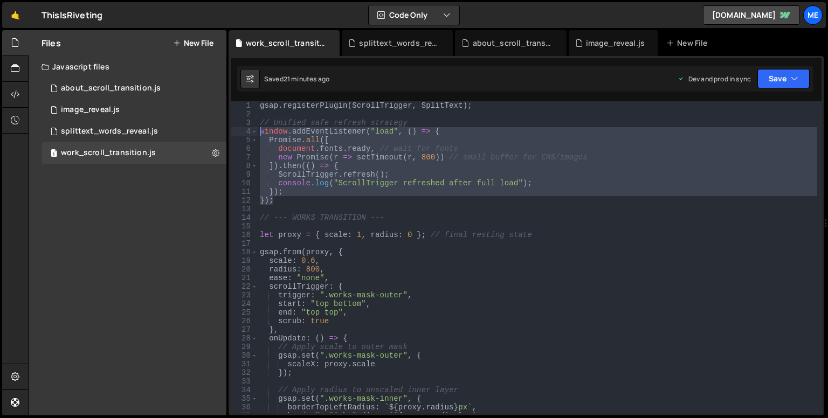
drag, startPoint x: 301, startPoint y: 200, endPoint x: 260, endPoint y: 134, distance: 78.6
click at [260, 134] on div "gsap . registerPlugin ( ScrollTrigger , SplitText ) ; // Unified safe refresh s…" at bounding box center [537, 265] width 559 height 329
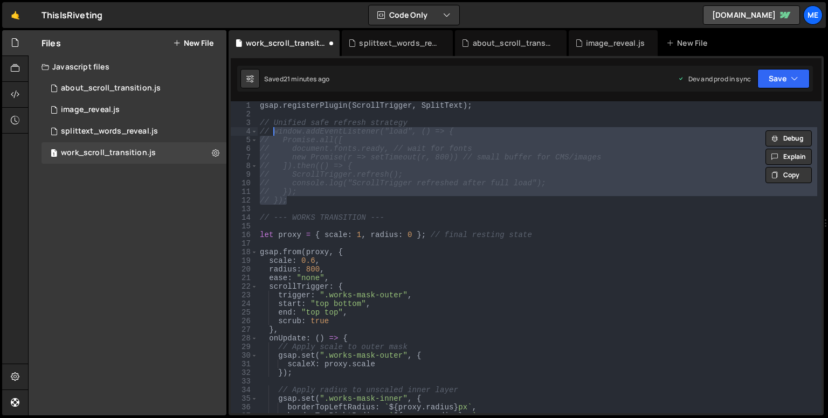
click at [356, 188] on div "gsap . registerPlugin ( ScrollTrigger , SplitText ) ; // Unified safe refresh s…" at bounding box center [537, 257] width 559 height 312
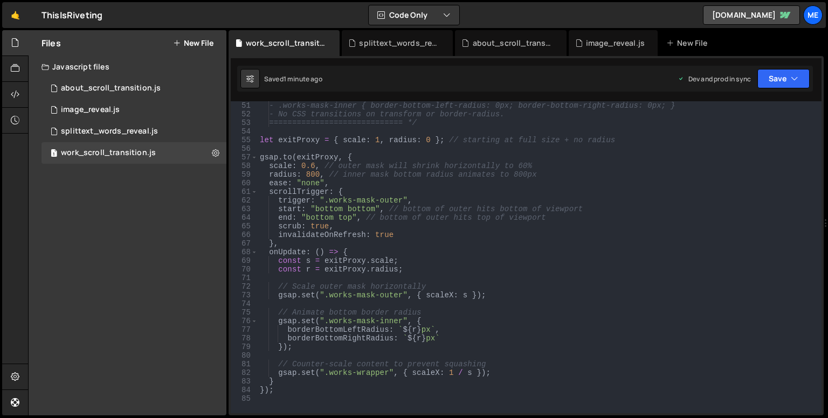
scroll to position [485, 0]
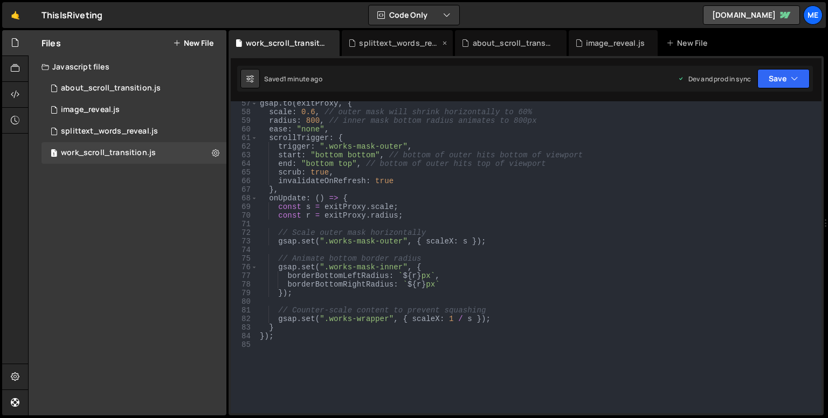
click at [387, 54] on div "splittext_words_reveal.js" at bounding box center [397, 43] width 111 height 26
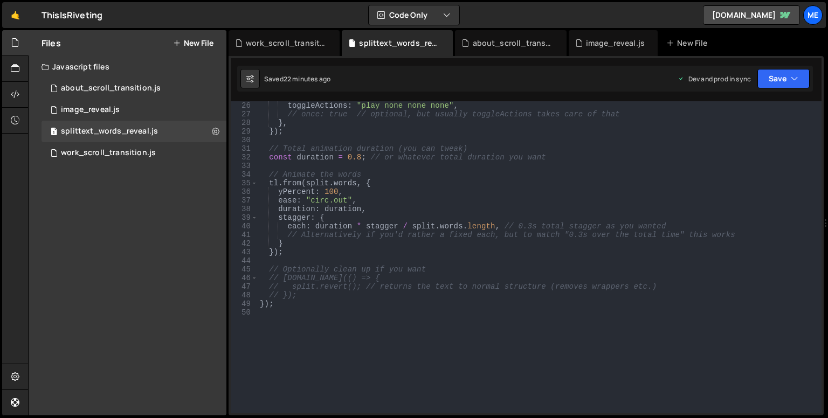
scroll to position [269, 0]
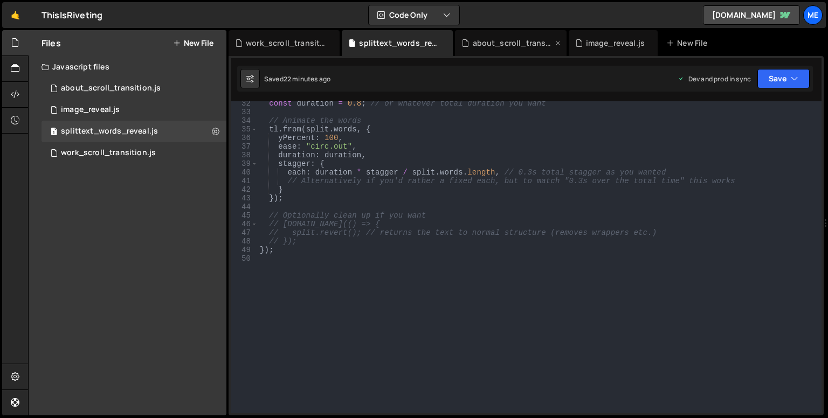
click at [479, 50] on div "about_scroll_transition.js" at bounding box center [510, 43] width 111 height 26
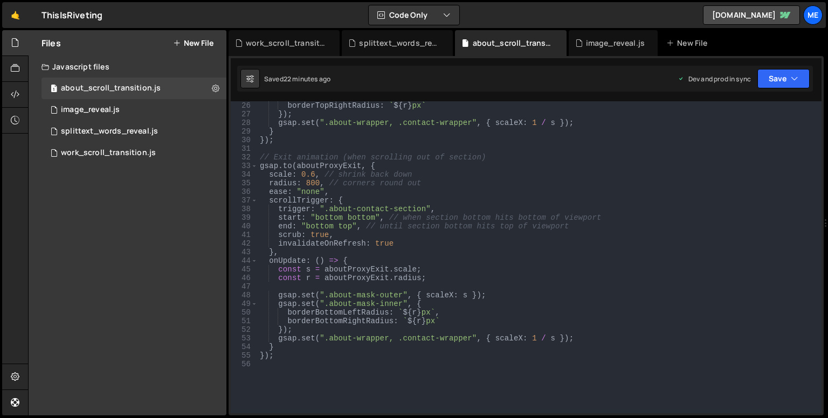
scroll to position [216, 0]
click at [600, 39] on div "image_reveal.js" at bounding box center [615, 43] width 59 height 11
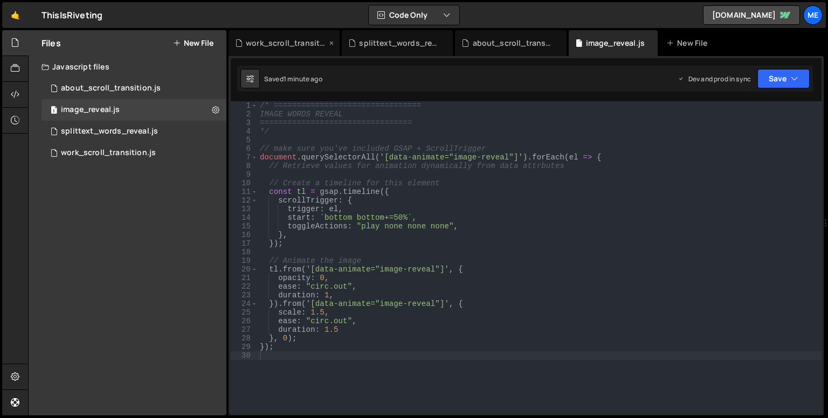
click at [288, 46] on div "work_scroll_transition.js" at bounding box center [286, 43] width 81 height 11
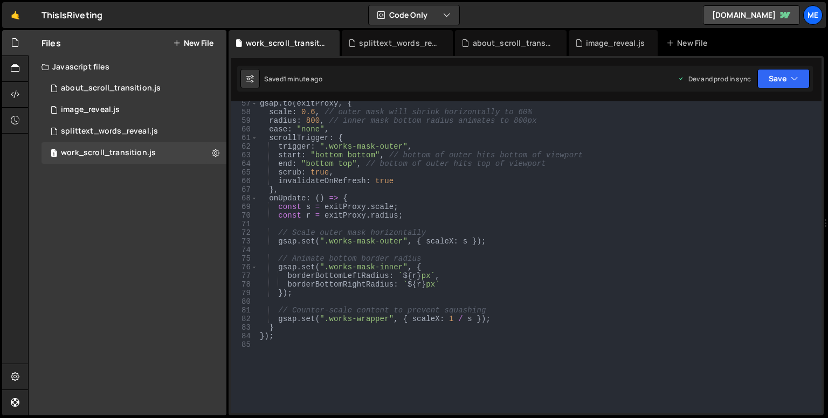
scroll to position [1541, 0]
click at [459, 189] on div "gsap . to ( exitProxy , { scale : 0.6 , // outer mask will shrink horizontally …" at bounding box center [537, 263] width 559 height 329
click at [456, 199] on div "gsap . to ( exitProxy , { scale : 0.6 , // outer mask will shrink horizontally …" at bounding box center [537, 263] width 559 height 329
click at [308, 210] on div "gsap . to ( exitProxy , { scale : 0.6 , // outer mask will shrink horizontally …" at bounding box center [537, 263] width 559 height 329
click at [310, 216] on div "gsap . to ( exitProxy , { scale : 0.6 , // outer mask will shrink horizontally …" at bounding box center [537, 263] width 559 height 329
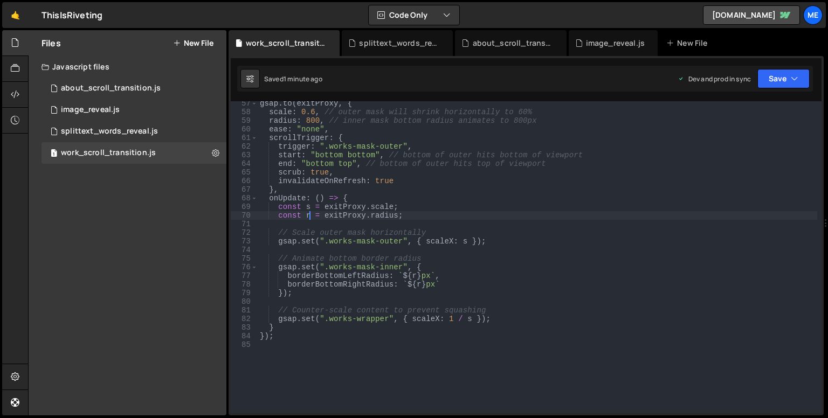
click at [308, 207] on div "gsap . to ( exitProxy , { scale : 0.6 , // outer mask will shrink horizontally …" at bounding box center [537, 263] width 559 height 329
click at [364, 205] on div "gsap . to ( exitProxy , { scale : 0.6 , // outer mask will shrink horizontally …" at bounding box center [537, 263] width 559 height 329
click at [379, 210] on div "gsap . to ( exitProxy , { scale : 0.6 , // outer mask will shrink horizontally …" at bounding box center [537, 263] width 559 height 329
click at [386, 216] on div "gsap . to ( exitProxy , { scale : 0.6 , // outer mask will shrink horizontally …" at bounding box center [537, 263] width 559 height 329
click at [396, 220] on div "gsap . to ( exitProxy , { scale : 0.6 , // outer mask will shrink horizontally …" at bounding box center [537, 263] width 559 height 329
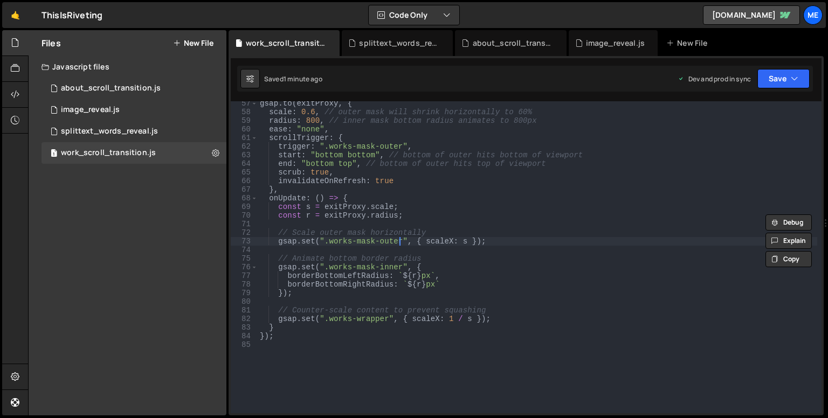
click at [401, 242] on div "gsap . to ( exitProxy , { scale : 0.6 , // outer mask will shrink horizontally …" at bounding box center [537, 263] width 559 height 329
click at [411, 297] on div "gsap . to ( exitProxy , { scale : 0.6 , // outer mask will shrink horizontally …" at bounding box center [537, 263] width 559 height 329
type textarea "});"
click at [445, 223] on div "gsap . to ( exitProxy , { scale : 0.6 , // outer mask will shrink horizontally …" at bounding box center [537, 263] width 559 height 329
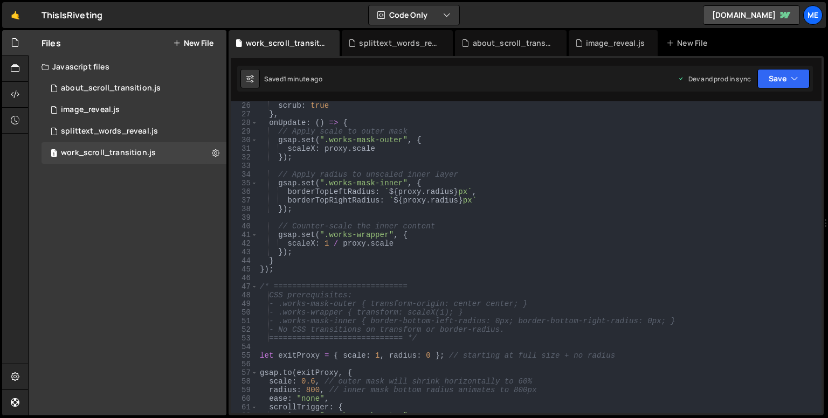
scroll to position [0, 0]
